Goal: Task Accomplishment & Management: Use online tool/utility

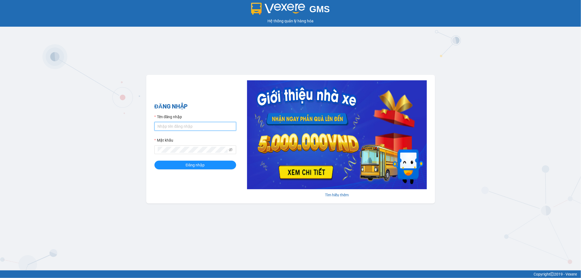
click at [179, 128] on input "Tên đăng nhập" at bounding box center [195, 126] width 82 height 9
type input "chinhnd_km122.saoviet"
click at [154, 161] on button "Đăng nhập" at bounding box center [195, 165] width 82 height 9
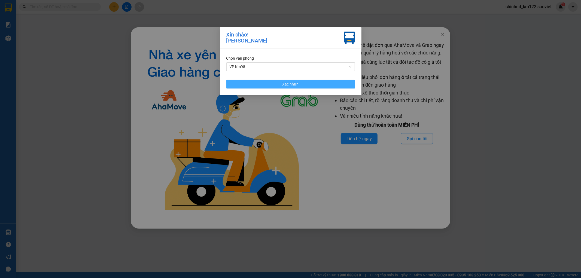
click at [283, 85] on span "Xác nhận" at bounding box center [290, 84] width 16 height 6
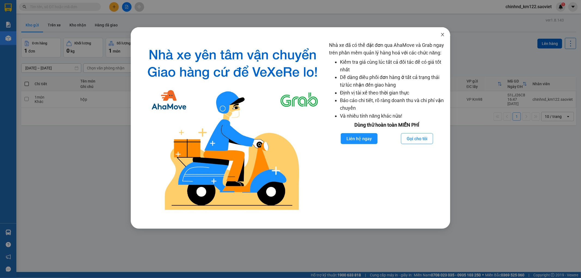
click at [445, 33] on span "Close" at bounding box center [442, 34] width 15 height 15
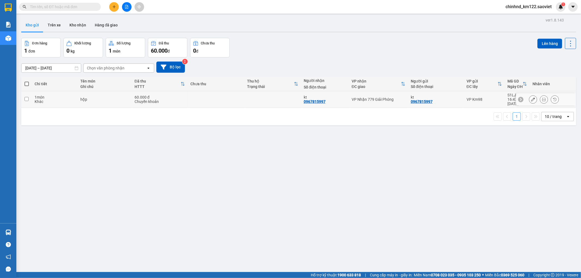
click at [233, 97] on td at bounding box center [216, 99] width 57 height 17
checkbox input "true"
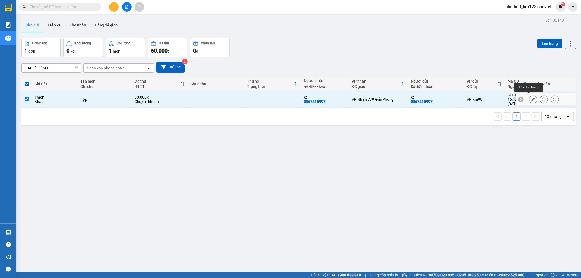
click at [531, 97] on button at bounding box center [533, 100] width 8 height 10
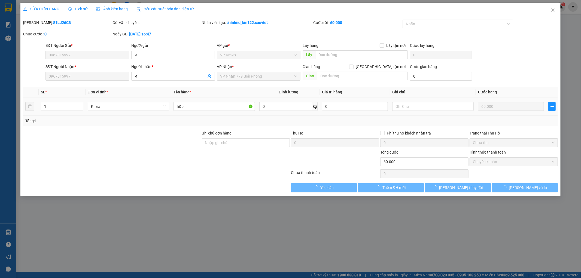
type input "0967815997"
type input "kt"
type input "0967815997"
type input "kt"
type input "60.000"
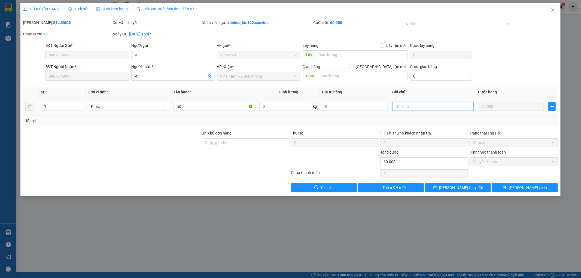
click at [435, 107] on input "text" at bounding box center [432, 106] width 81 height 9
type input "hàng đã cho lên xe 89808"
click at [483, 186] on button "[PERSON_NAME] thay đổi" at bounding box center [458, 187] width 66 height 9
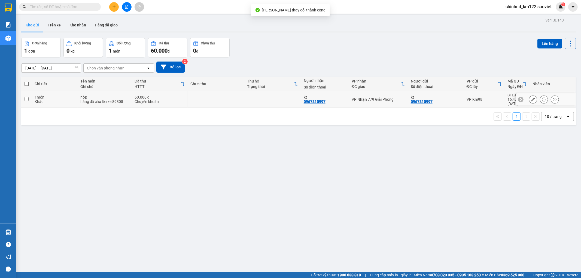
click at [349, 100] on td "VP Nhận 779 Giải Phóng" at bounding box center [378, 99] width 59 height 17
checkbox input "true"
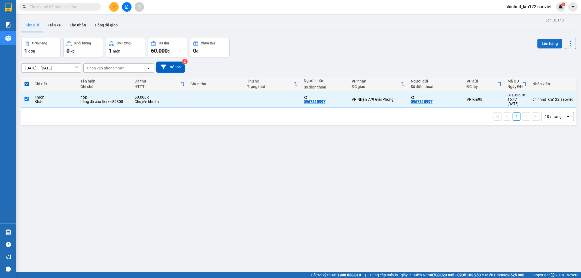
click at [540, 41] on button "Lên hàng" at bounding box center [549, 44] width 25 height 10
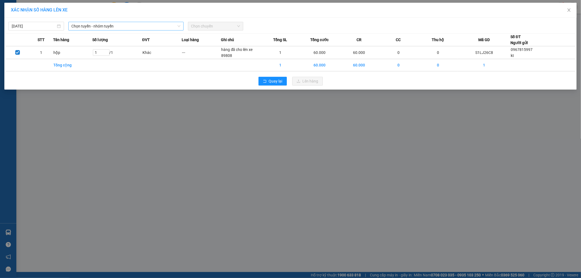
click at [85, 26] on span "Chọn tuyến - nhóm tuyến" at bounding box center [126, 26] width 109 height 8
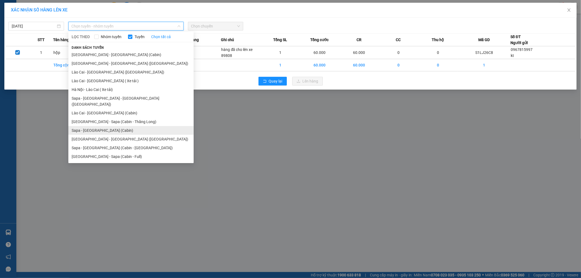
click at [97, 126] on li "Sapa - [GEOGRAPHIC_DATA] (Cabin)" at bounding box center [130, 130] width 125 height 9
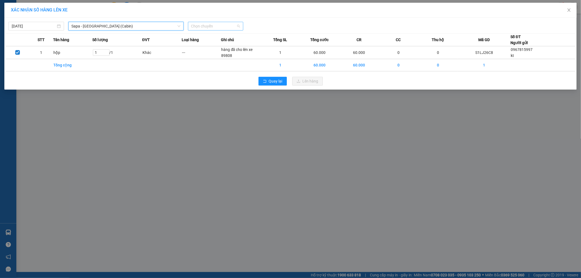
click at [214, 26] on span "Chọn chuyến" at bounding box center [215, 26] width 49 height 8
type input "032"
click at [224, 44] on div "19:15 - 29F-032.38" at bounding box center [212, 46] width 42 height 6
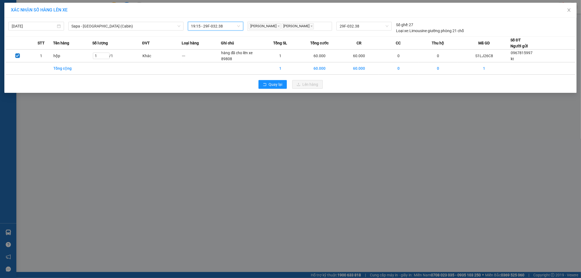
click at [212, 27] on span "19:15 - 29F-032.38" at bounding box center [215, 26] width 49 height 8
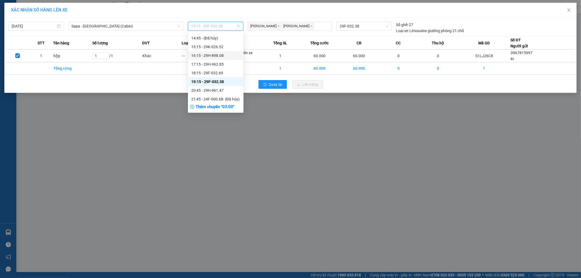
scroll to position [135, 0]
click at [213, 77] on div "20:45 - 29H-961.47" at bounding box center [215, 76] width 49 height 6
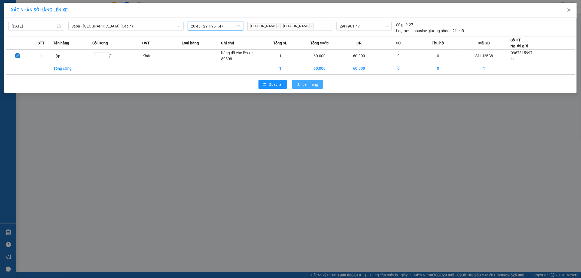
click at [303, 87] on span "Lên hàng" at bounding box center [310, 84] width 16 height 6
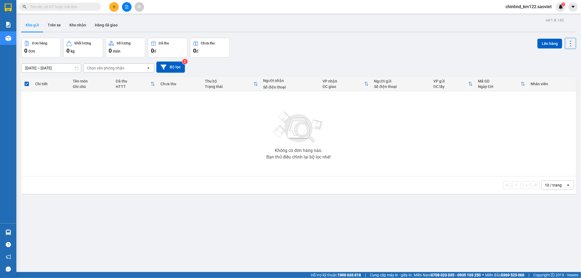
click at [525, 9] on span "chinhnd_km122.saoviet" at bounding box center [528, 6] width 55 height 7
click at [523, 15] on span "Đăng xuất" at bounding box center [531, 17] width 43 height 6
